Goal: Check status: Check status

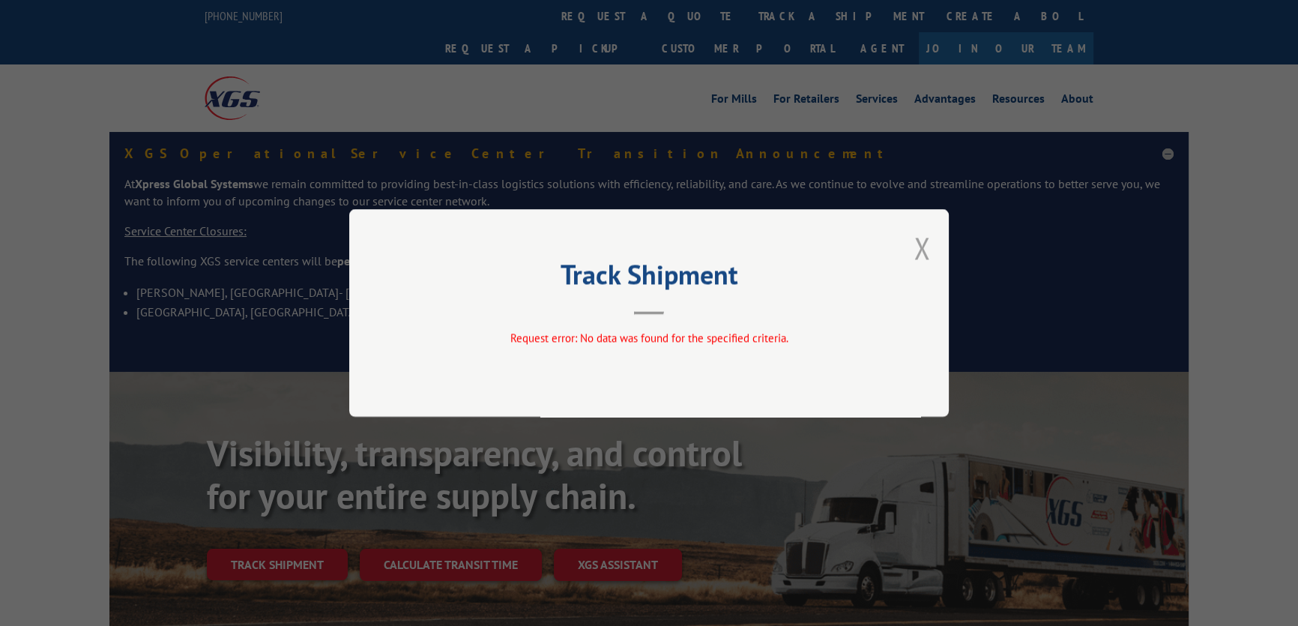
click at [919, 243] on button "Close modal" at bounding box center [921, 248] width 16 height 40
click at [927, 246] on button "Close modal" at bounding box center [921, 248] width 16 height 40
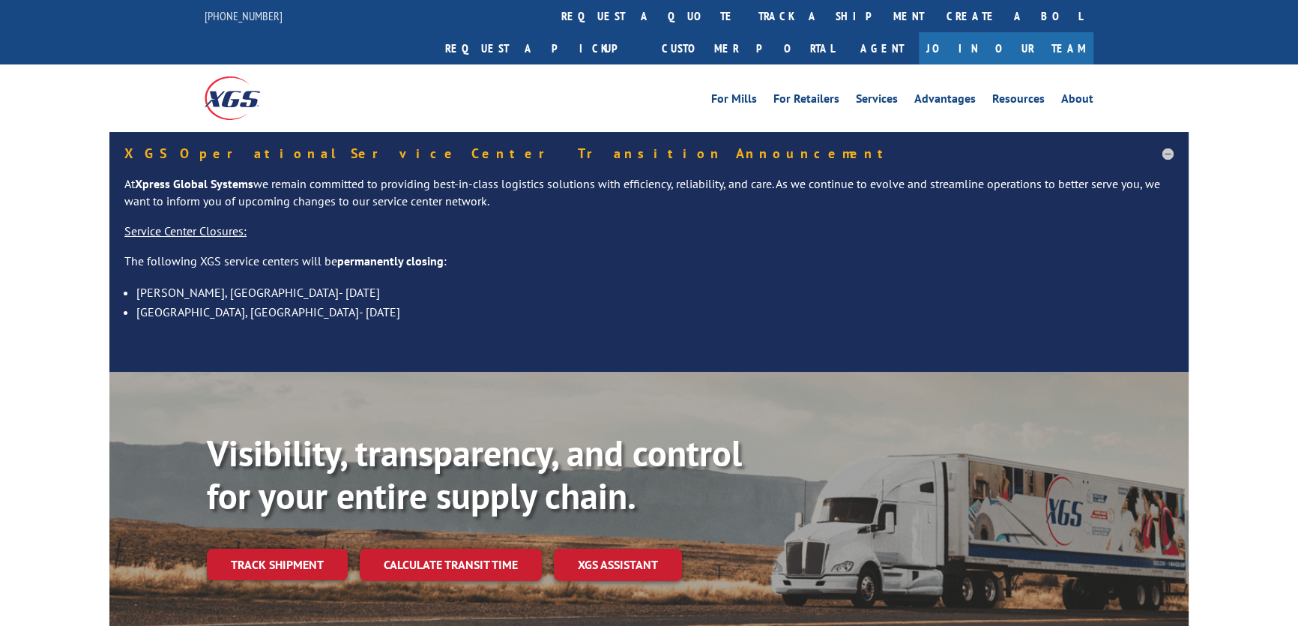
drag, startPoint x: 61, startPoint y: 129, endPoint x: 126, endPoint y: 85, distance: 78.8
click at [61, 132] on div "XGS Operational Service Center Transition Announcement At Xpress Global Systems…" at bounding box center [649, 252] width 1298 height 240
